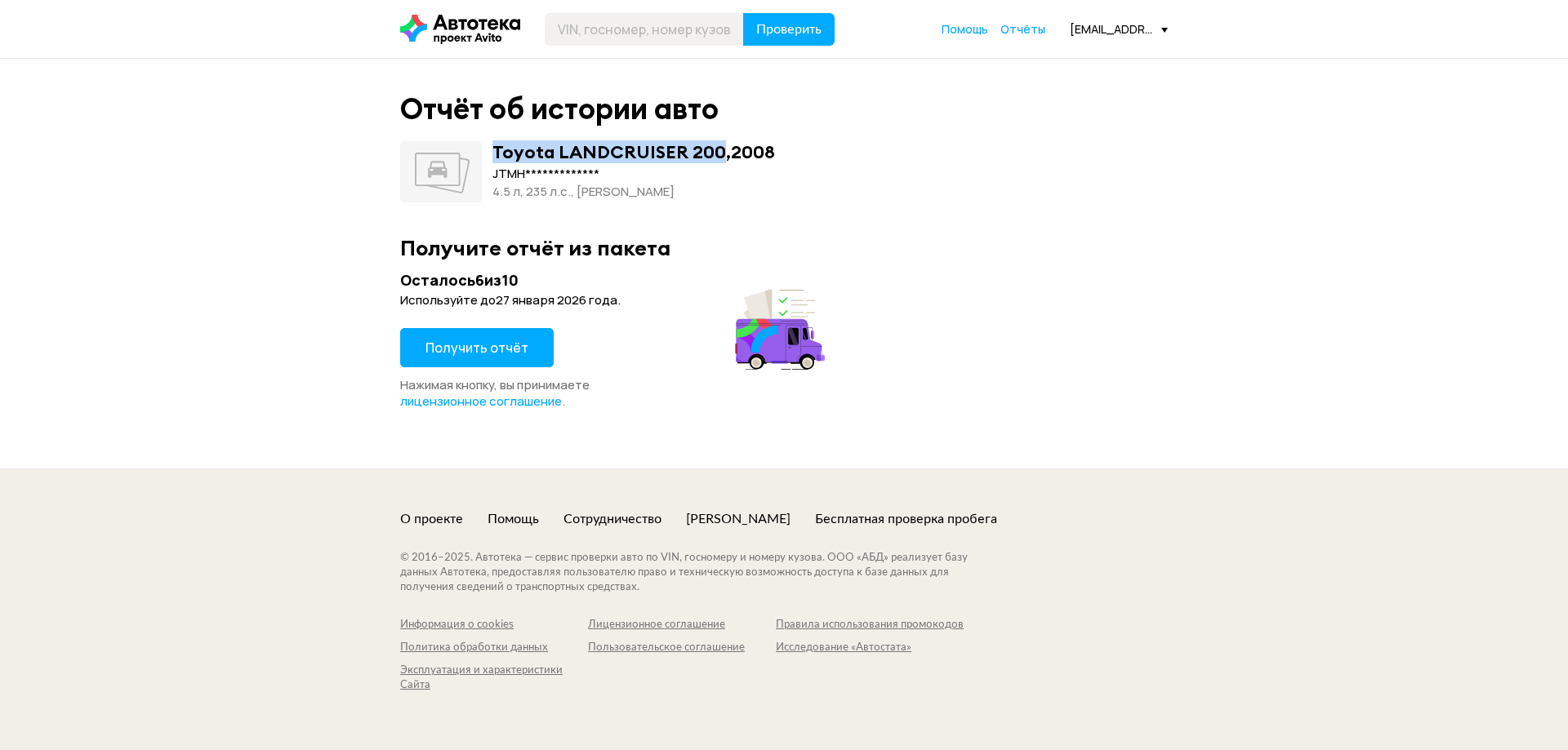
drag, startPoint x: 495, startPoint y: 149, endPoint x: 716, endPoint y: 147, distance: 221.0
click at [716, 147] on div "Toyota LANDCRUISER 200 , 2008" at bounding box center [633, 152] width 282 height 22
copy div "Toyota LANDCRUISER 200"
drag, startPoint x: 503, startPoint y: 192, endPoint x: 627, endPoint y: 198, distance: 124.1
click at [627, 198] on div "**********" at bounding box center [784, 172] width 768 height 61
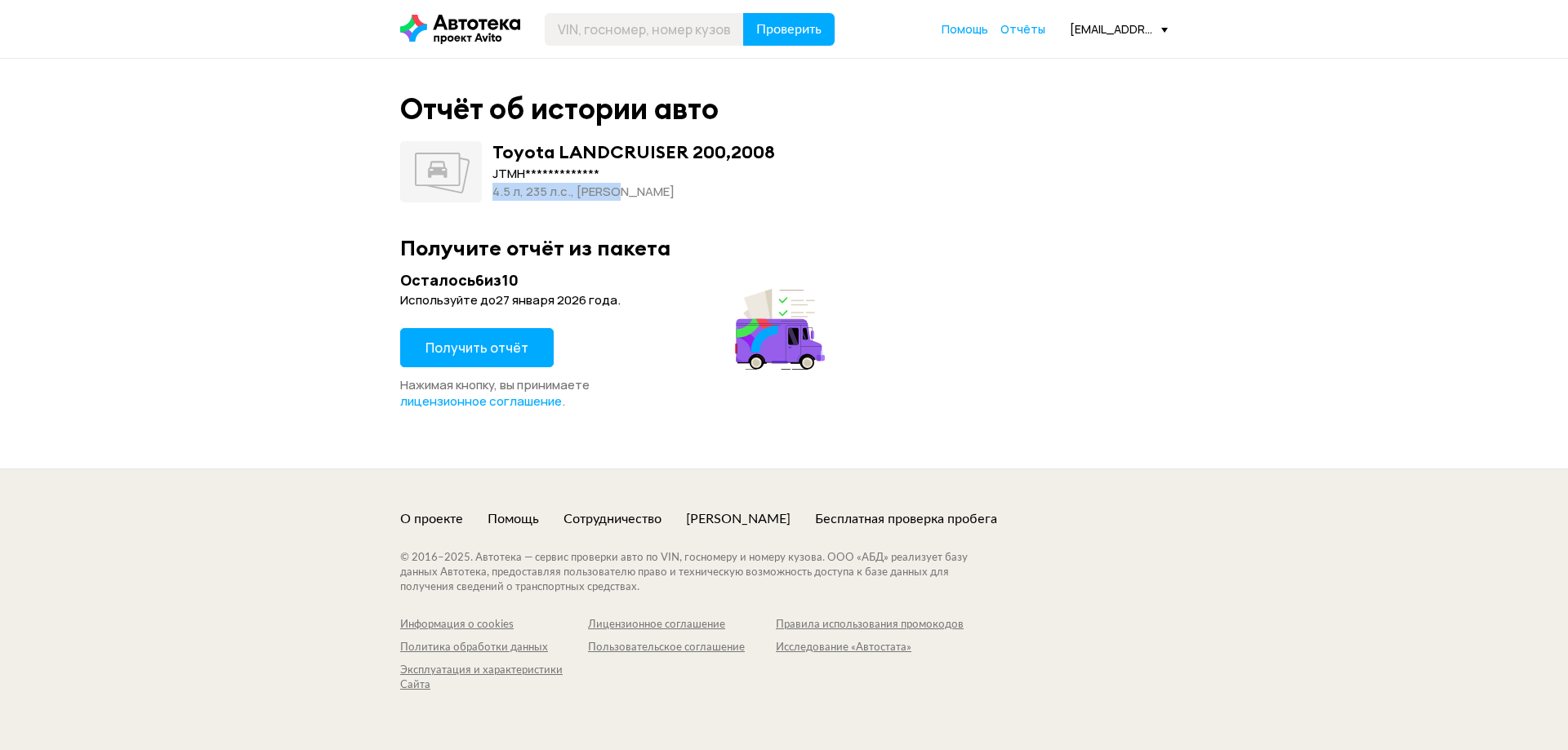
copy div "4.5 л, 235 л.c., [PERSON_NAME]"
click at [693, 194] on div "4.5 л, 235 л.c., [PERSON_NAME]" at bounding box center [633, 192] width 282 height 18
click at [667, 37] on input "text" at bounding box center [644, 29] width 199 height 32
type input "В355УТ797"
click at [743, 13] on button "Проверить" at bounding box center [789, 29] width 91 height 32
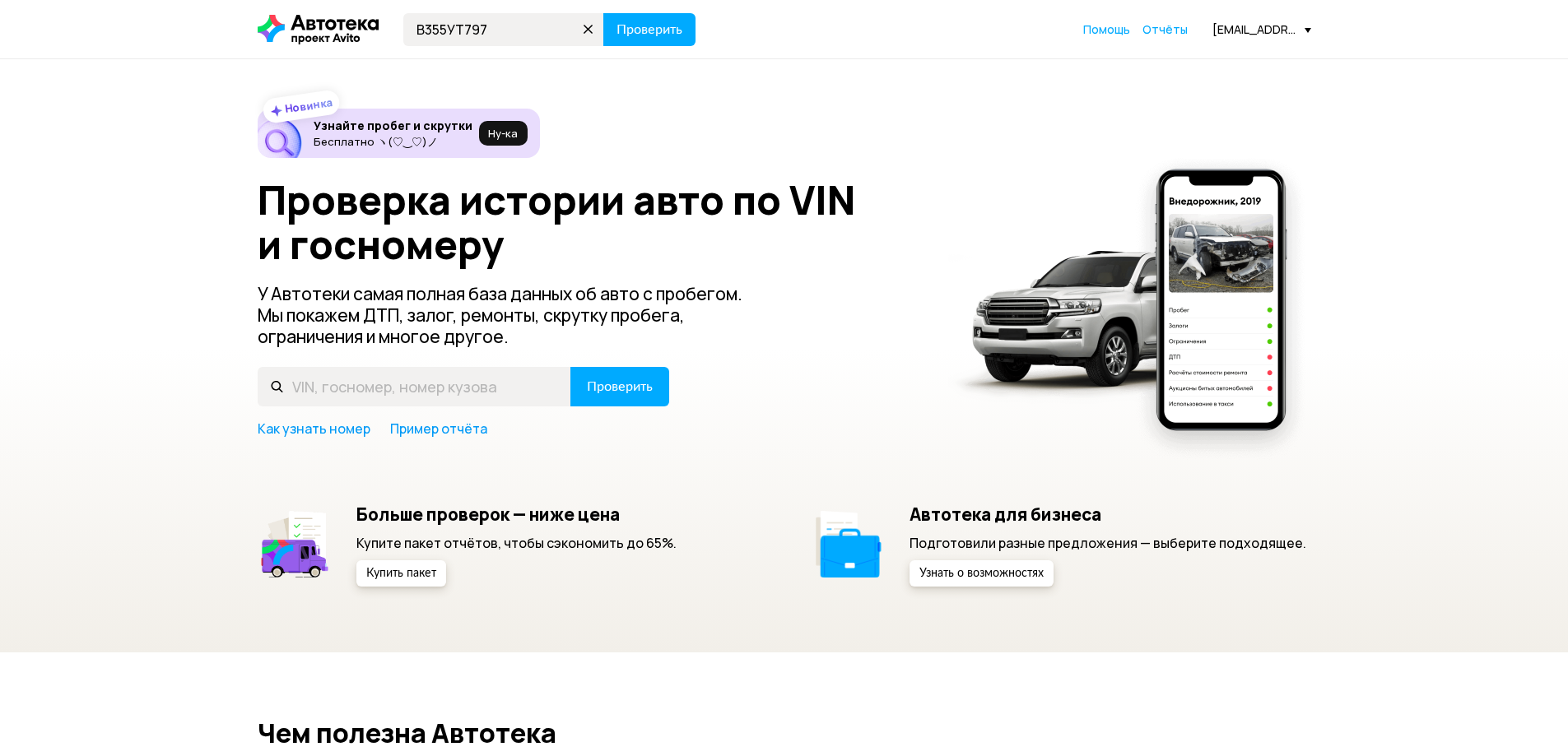
type input "В355УТ797"
click at [603, 13] on button "Проверить" at bounding box center [649, 29] width 92 height 33
